Goal: Navigation & Orientation: Understand site structure

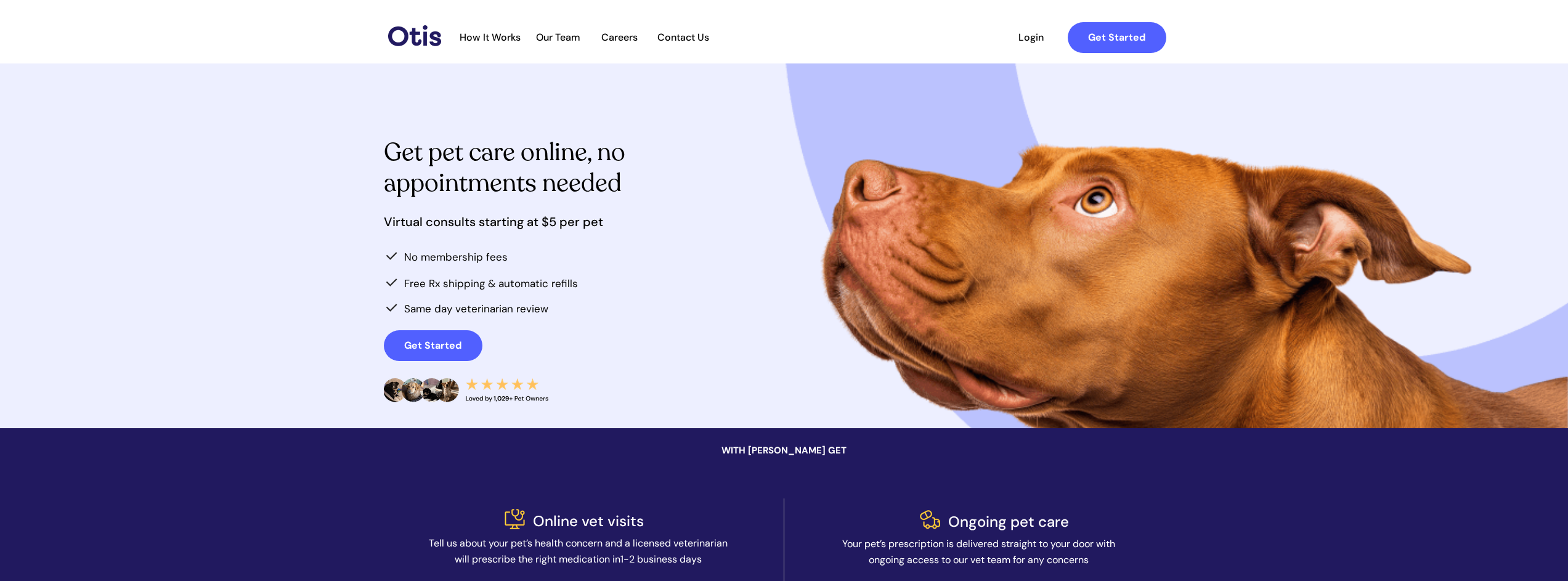
scroll to position [2, 0]
click at [573, 34] on span "Our Team" at bounding box center [558, 37] width 60 height 11
click at [499, 45] on div at bounding box center [812, 37] width 731 height 46
click at [499, 39] on span "How It Works" at bounding box center [490, 37] width 73 height 11
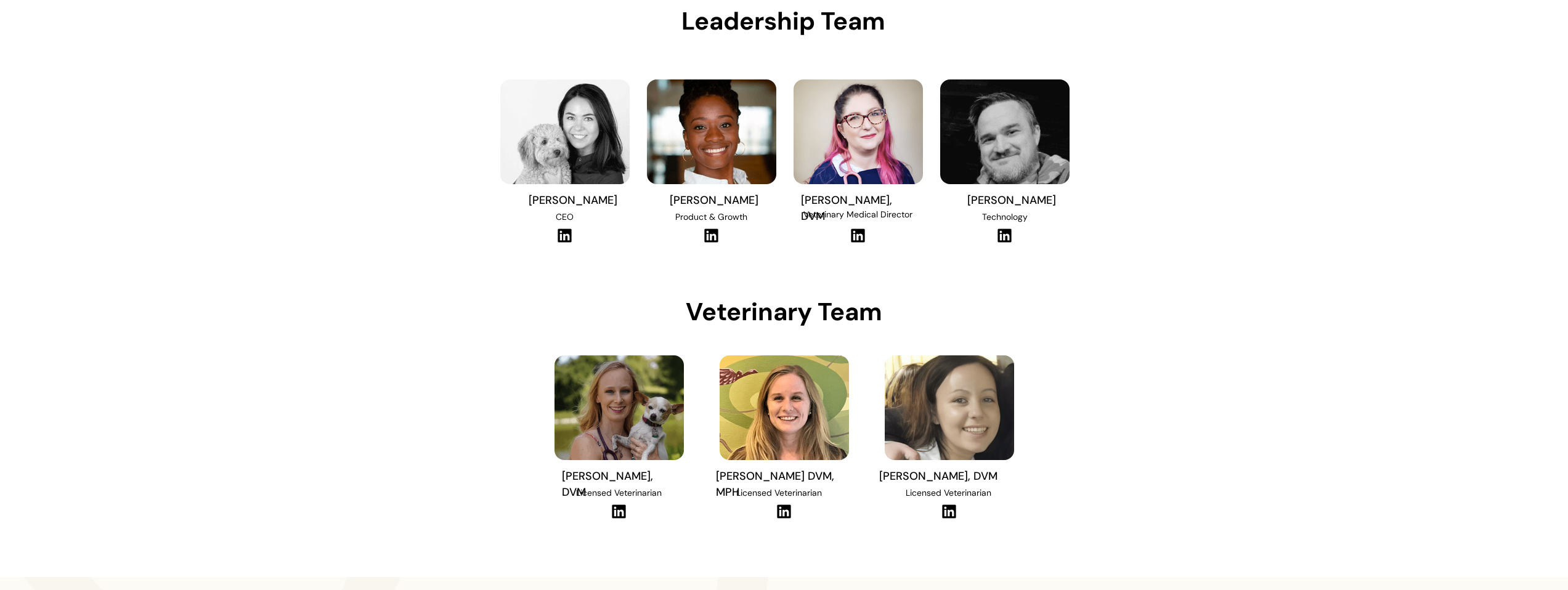
scroll to position [116, 0]
drag, startPoint x: 526, startPoint y: 128, endPoint x: 534, endPoint y: 127, distance: 8.1
click at [526, 128] on img at bounding box center [565, 131] width 129 height 105
click at [565, 127] on img at bounding box center [565, 131] width 129 height 105
click at [568, 233] on img at bounding box center [564, 235] width 17 height 15
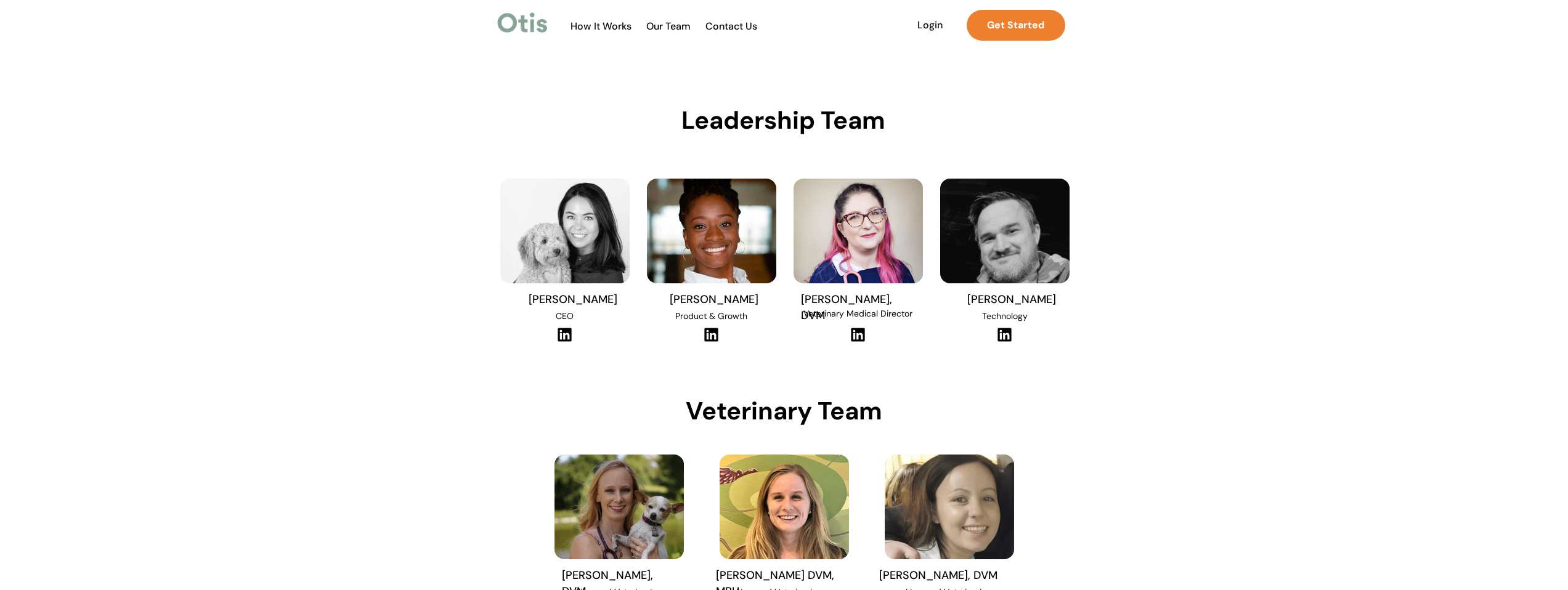
scroll to position [0, 0]
